Goal: Transaction & Acquisition: Purchase product/service

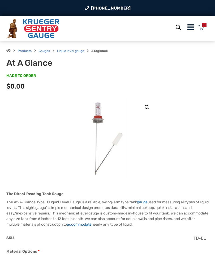
click at [144, 106] on link "🔍" at bounding box center [147, 108] width 10 height 10
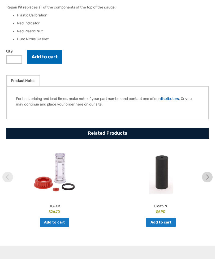
scroll to position [162, 0]
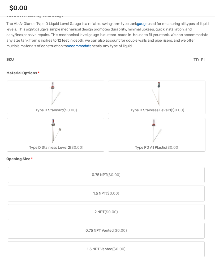
scroll to position [185, 0]
click at [51, 99] on img "Type D Standard" at bounding box center [55, 94] width 25 height 25
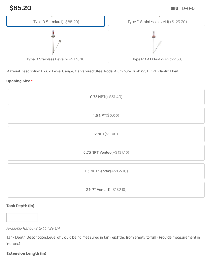
scroll to position [290, 0]
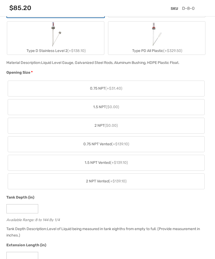
click at [110, 126] on span "($0.00)" at bounding box center [111, 125] width 13 height 5
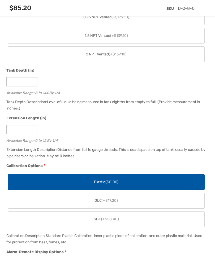
scroll to position [417, 0]
